Goal: Information Seeking & Learning: Learn about a topic

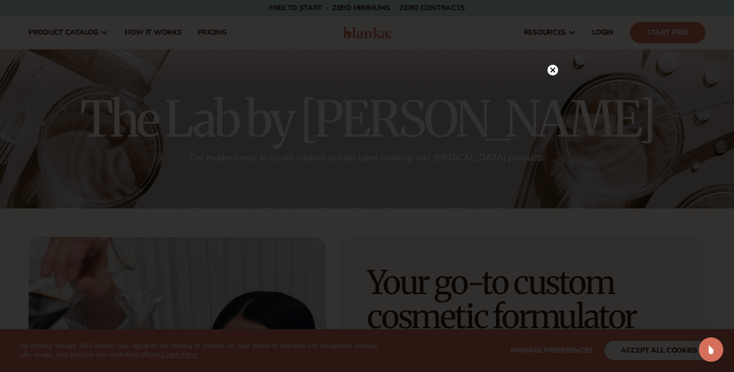
click at [553, 71] on icon at bounding box center [552, 69] width 5 height 5
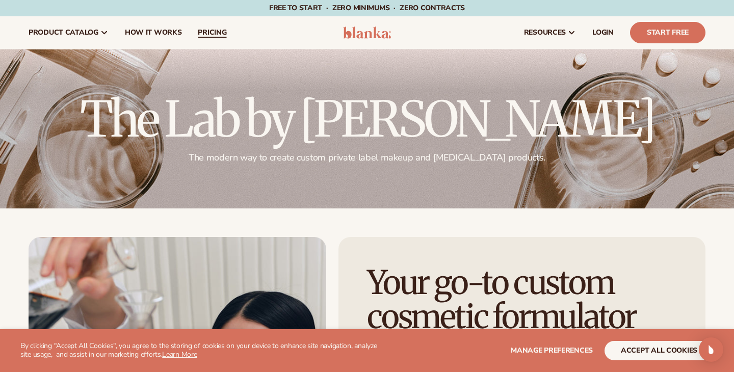
click at [200, 32] on span "pricing" at bounding box center [212, 33] width 29 height 8
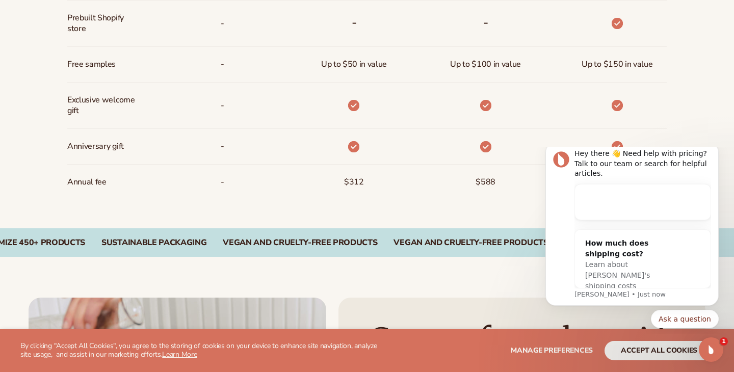
scroll to position [832, 0]
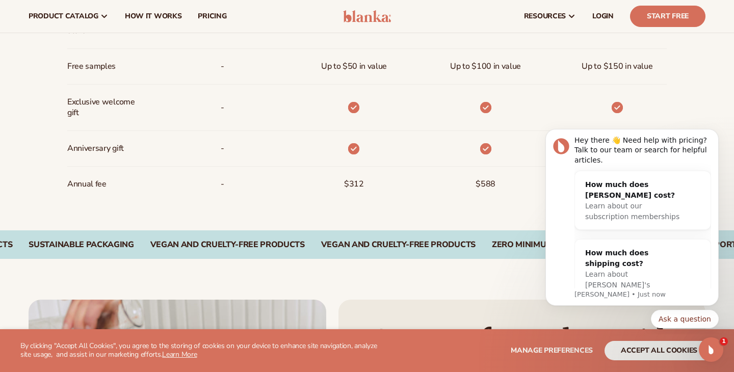
click at [355, 162] on div at bounding box center [354, 148] width 28 height 35
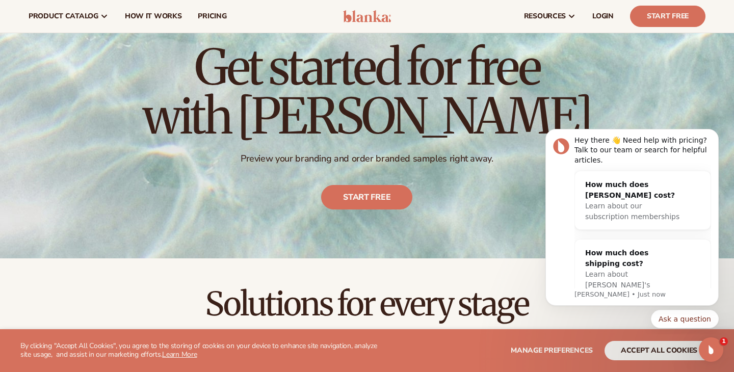
scroll to position [0, 0]
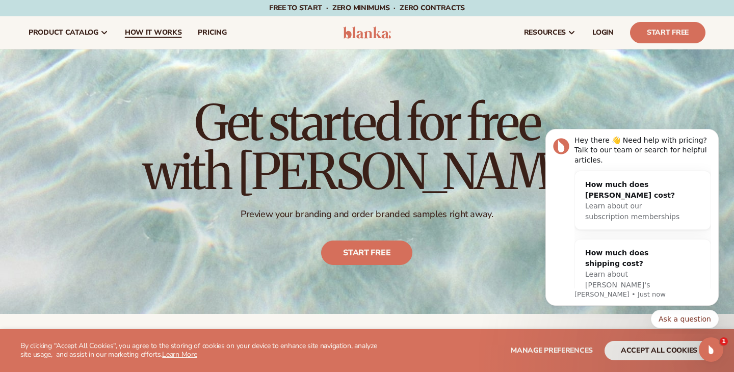
click at [129, 35] on span "How It Works" at bounding box center [153, 33] width 57 height 8
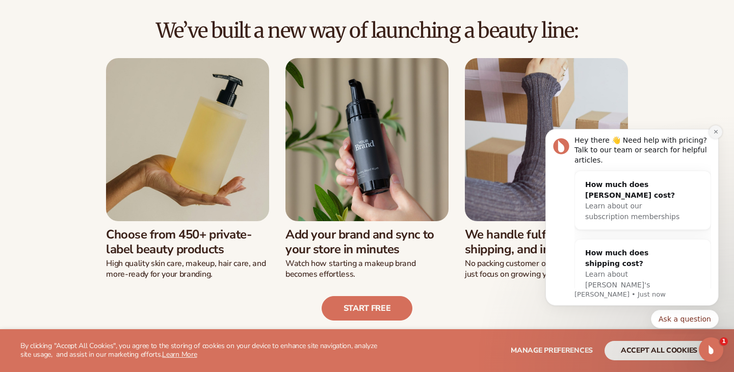
click at [715, 130] on icon "Dismiss notification" at bounding box center [716, 132] width 6 height 6
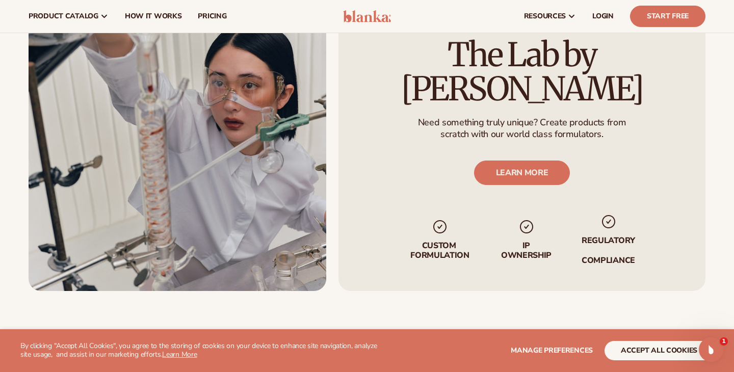
scroll to position [1687, 0]
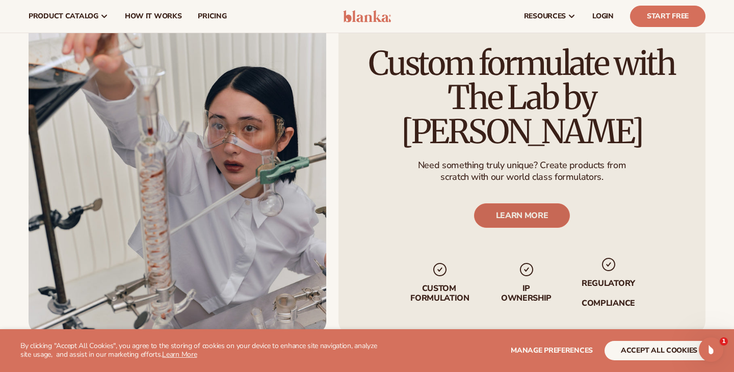
click at [496, 203] on link "LEARN MORE" at bounding box center [522, 215] width 96 height 24
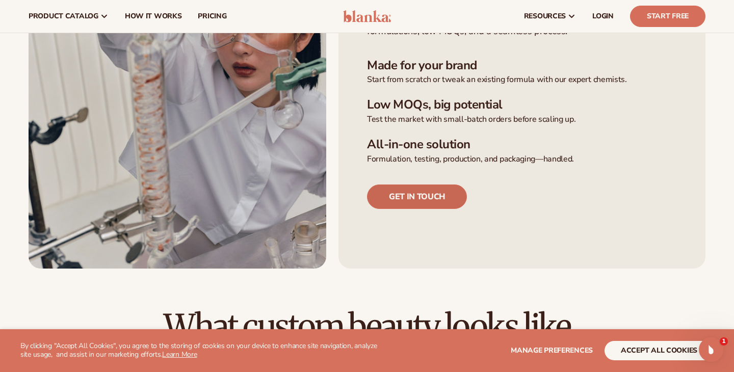
scroll to position [280, 0]
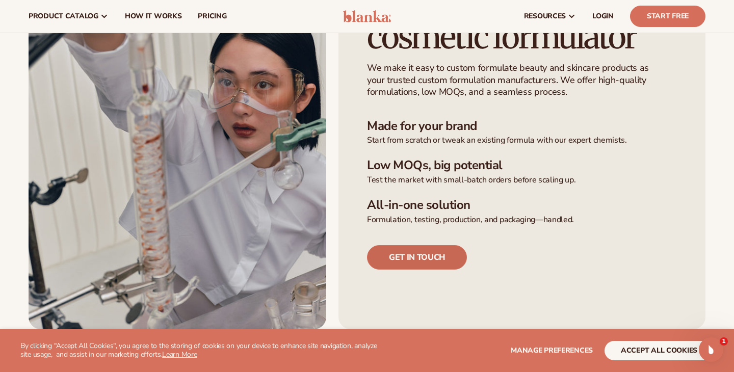
click at [408, 251] on link "Get in touch" at bounding box center [417, 257] width 100 height 24
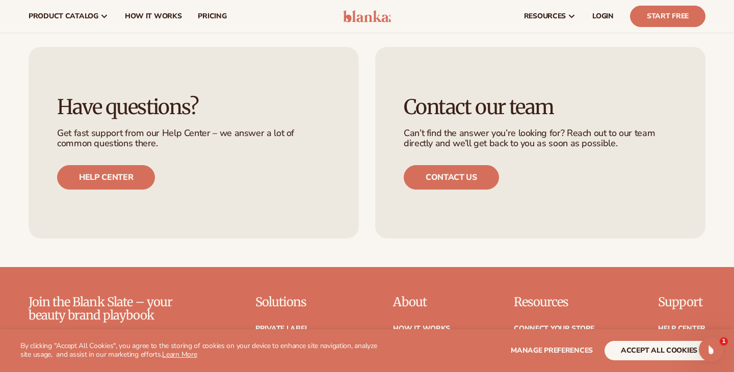
scroll to position [1241, 0]
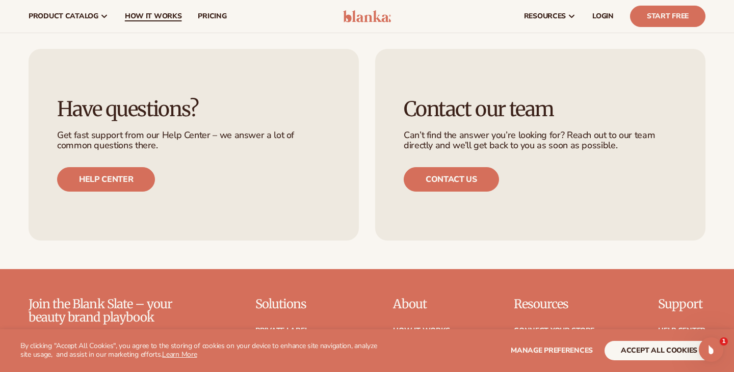
click at [139, 18] on span "How It Works" at bounding box center [153, 16] width 57 height 8
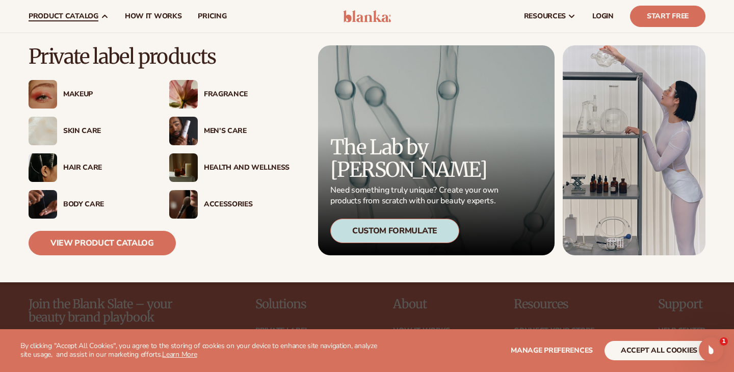
click at [63, 129] on div "Skin Care" at bounding box center [106, 131] width 86 height 9
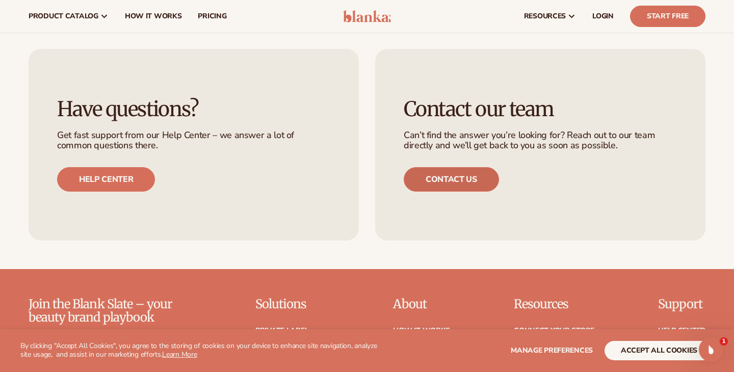
click at [464, 185] on link "Contact us" at bounding box center [451, 179] width 95 height 24
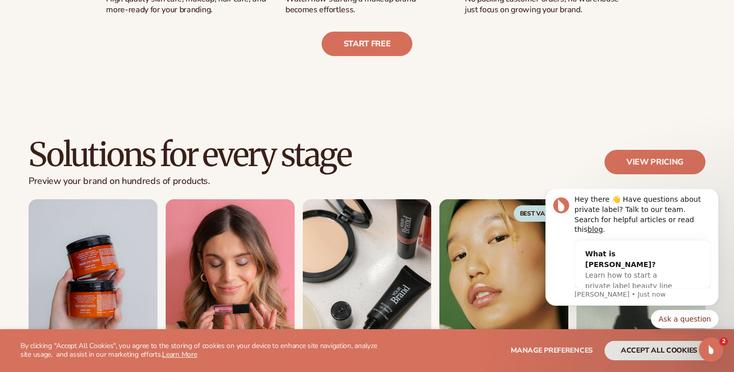
scroll to position [746, 0]
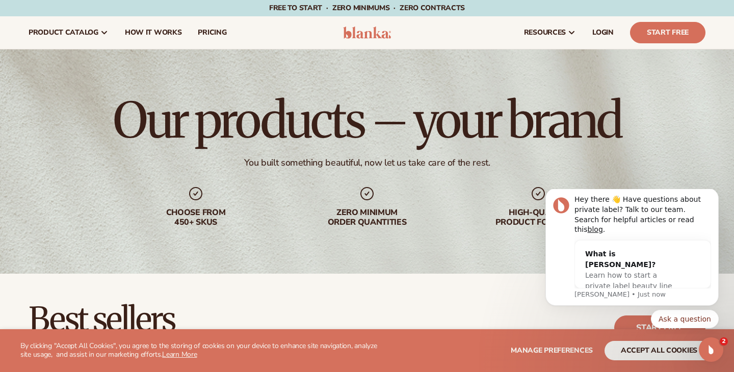
scroll to position [320, 0]
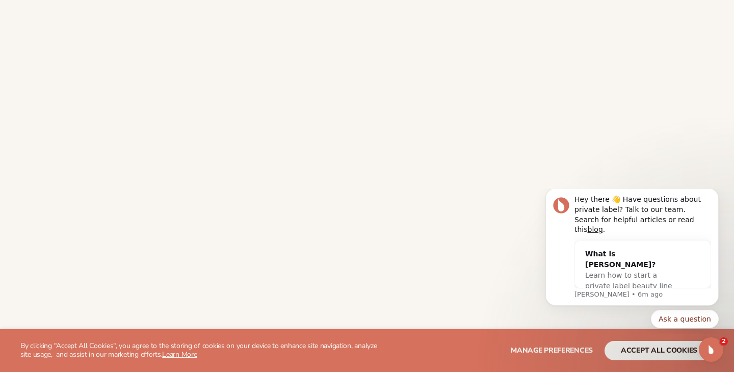
scroll to position [375, 0]
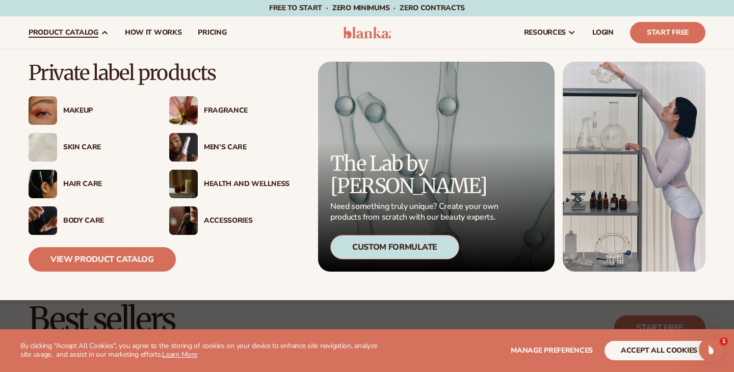
click at [87, 145] on div "Skin Care" at bounding box center [106, 147] width 86 height 9
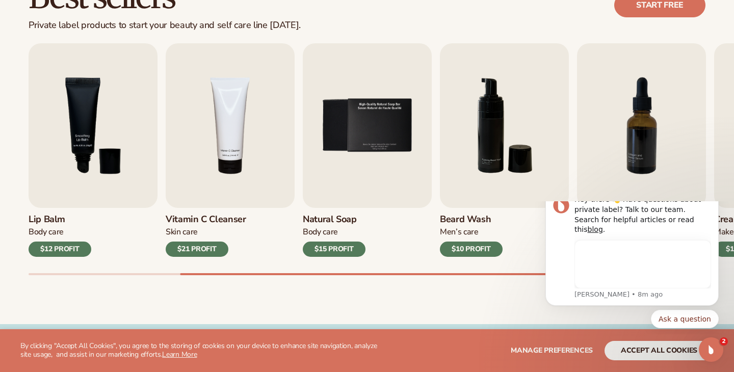
scroll to position [323, 0]
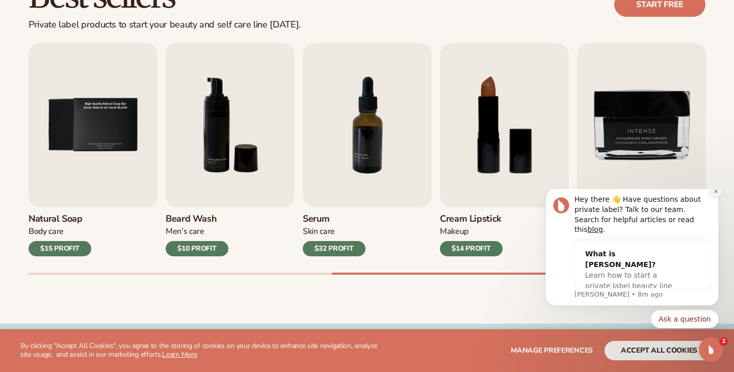
click at [717, 194] on icon "Dismiss notification" at bounding box center [716, 192] width 6 height 6
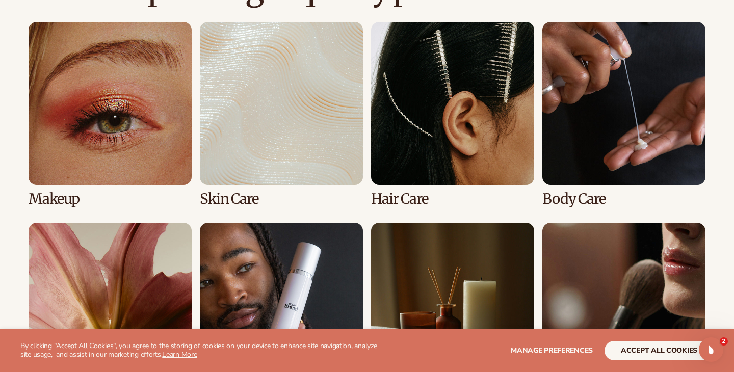
scroll to position [756, 0]
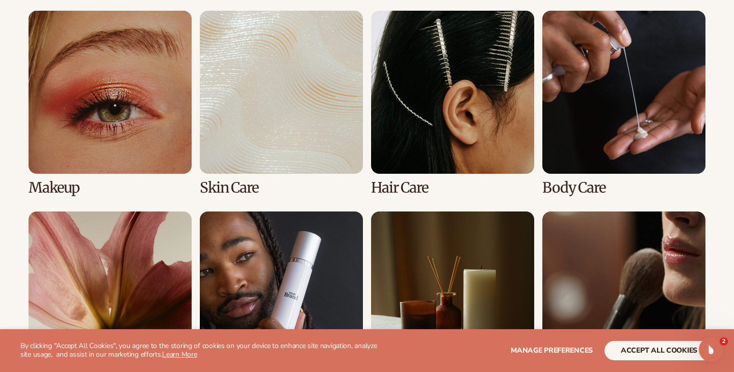
click at [267, 153] on link "2 / 8" at bounding box center [281, 103] width 163 height 185
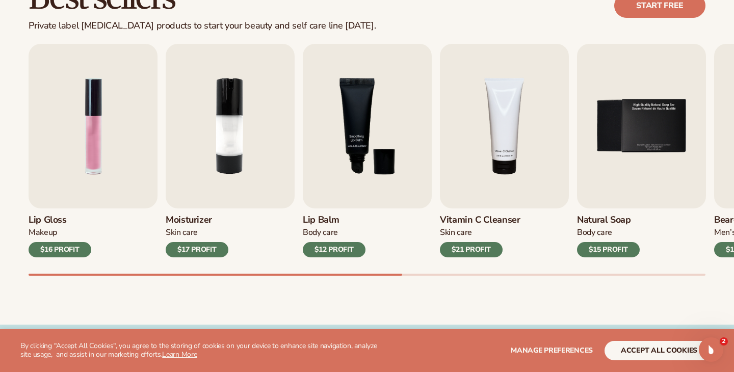
scroll to position [334, 0]
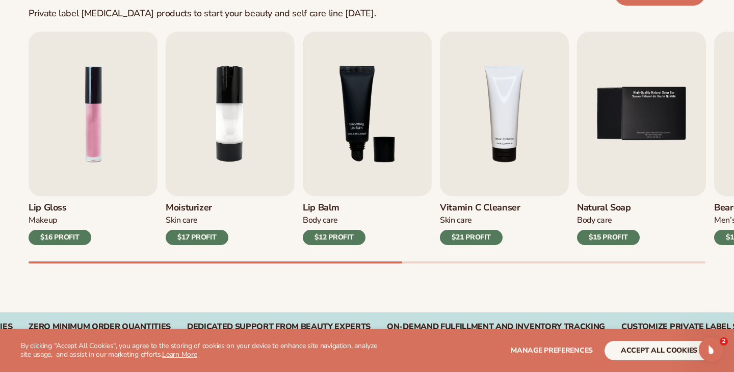
click at [466, 216] on div "Skin Care" at bounding box center [480, 220] width 80 height 11
click at [468, 155] on img "4 / 9" at bounding box center [504, 114] width 129 height 165
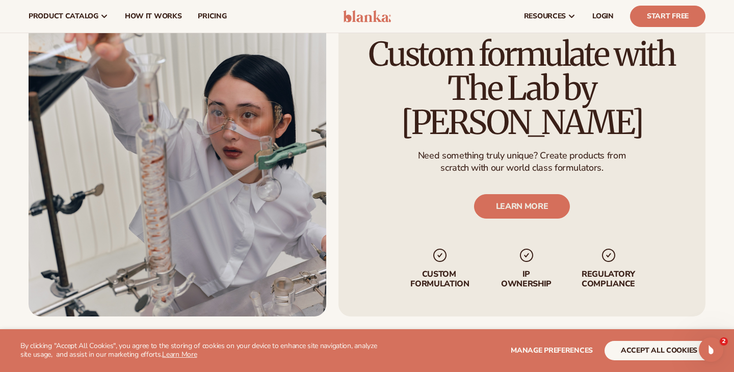
scroll to position [1116, 0]
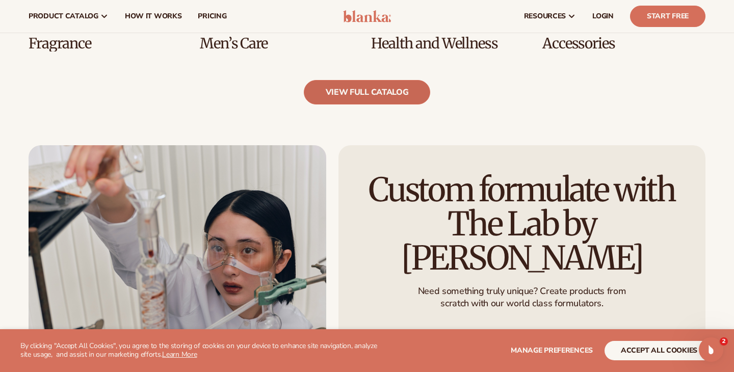
click at [379, 93] on link "view full catalog" at bounding box center [367, 92] width 127 height 24
